Goal: Task Accomplishment & Management: Manage account settings

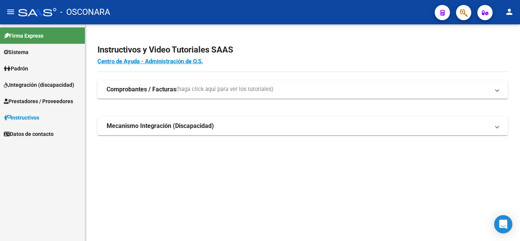
click at [27, 66] on span "Padrón" at bounding box center [16, 68] width 24 height 8
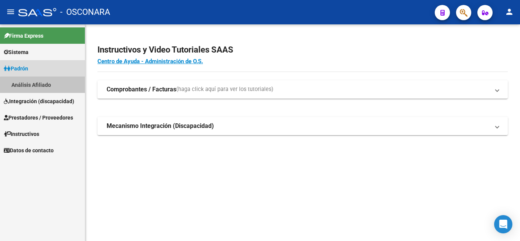
click at [45, 85] on link "Análisis Afiliado" at bounding box center [42, 84] width 85 height 16
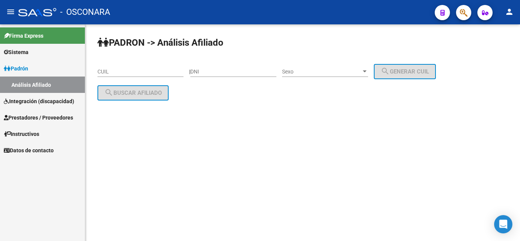
click at [29, 54] on span "Sistema" at bounding box center [16, 52] width 25 height 8
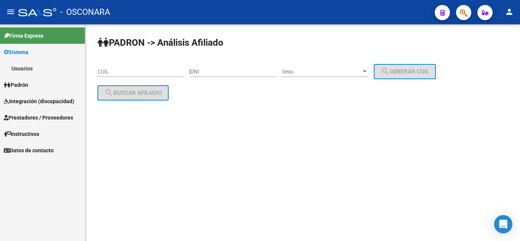
click at [30, 69] on link "Usuarios" at bounding box center [42, 68] width 85 height 16
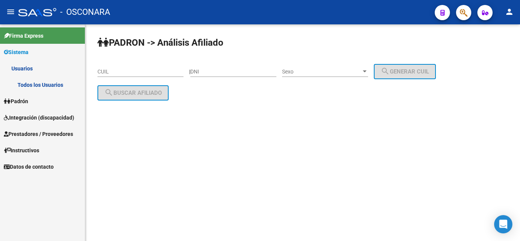
click at [52, 83] on link "Todos los Usuarios" at bounding box center [42, 84] width 85 height 16
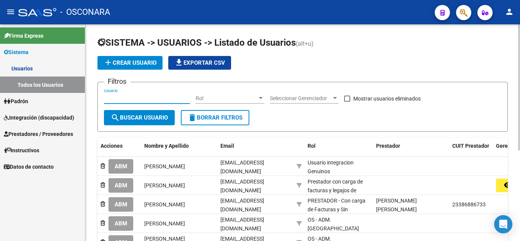
paste input "[EMAIL_ADDRESS][DOMAIN_NAME]"
type input "[EMAIL_ADDRESS][DOMAIN_NAME]"
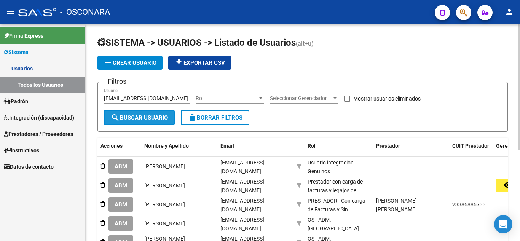
click at [151, 118] on span "search Buscar Usuario" at bounding box center [139, 117] width 57 height 7
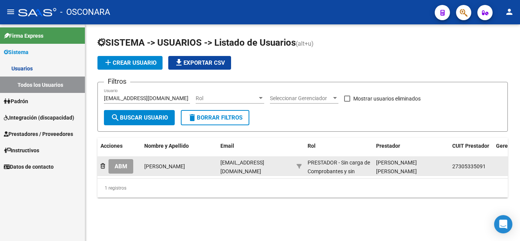
click at [116, 166] on span "ABM" at bounding box center [121, 166] width 13 height 7
click at [116, 166] on mat-sidenav-content "SISTEMA -> USUARIOS -> Listado de Usuarios (alt+u) add Crear Usuario file_downl…" at bounding box center [302, 132] width 435 height 217
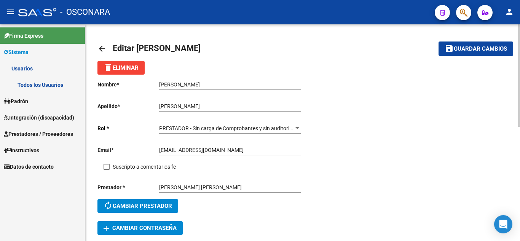
click at [285, 127] on span "PRESTADOR - Sin carga de Comprobantes y sin auditorias" at bounding box center [227, 128] width 136 height 6
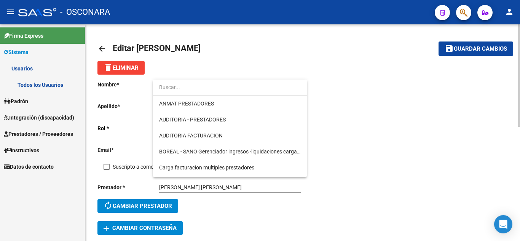
scroll to position [535, 0]
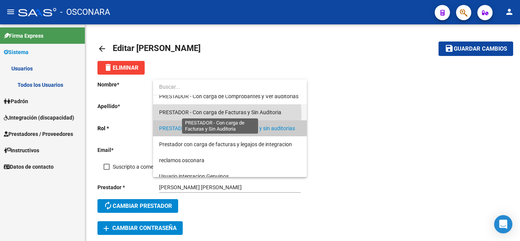
click at [221, 114] on span "PRESTADOR - Con carga de Facturas y Sin Auditoria" at bounding box center [220, 112] width 122 height 6
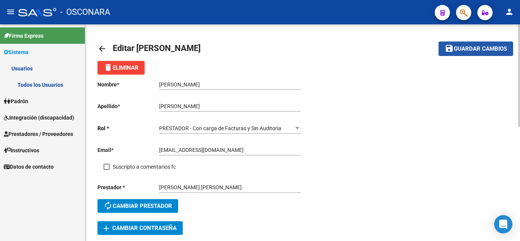
click at [468, 50] on span "Guardar cambios" at bounding box center [480, 49] width 53 height 7
click at [489, 51] on span "Guardar cambios" at bounding box center [480, 49] width 53 height 7
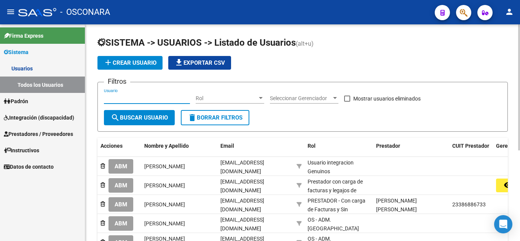
paste input "[EMAIL_ADDRESS][DOMAIN_NAME]"
type input "[EMAIL_ADDRESS][DOMAIN_NAME]"
click at [152, 118] on span "search Buscar Usuario" at bounding box center [139, 117] width 57 height 7
